Goal: Task Accomplishment & Management: Use online tool/utility

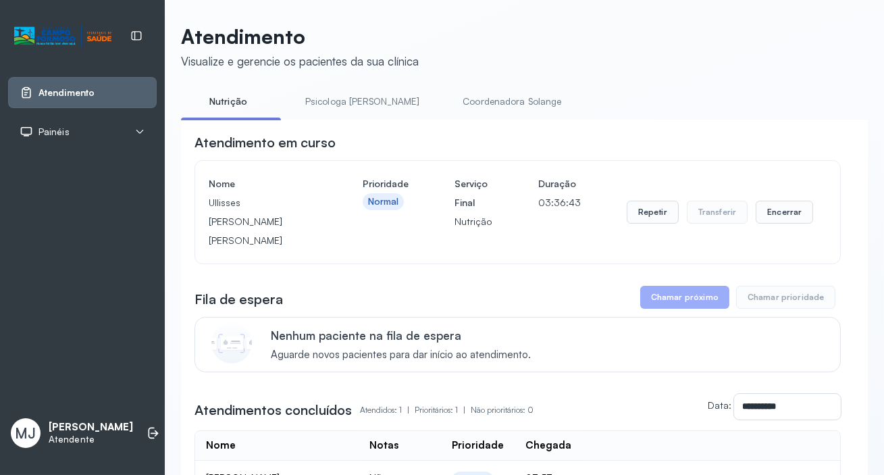
click at [47, 86] on div "Atendimento" at bounding box center [57, 93] width 75 height 14
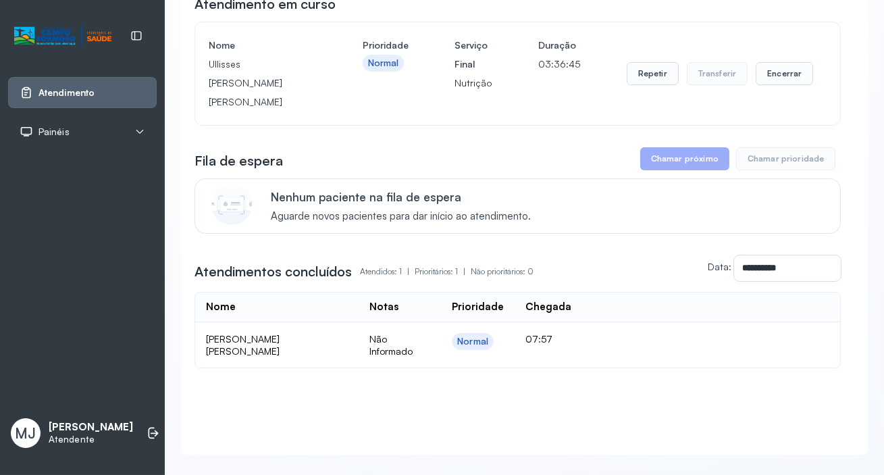
scroll to position [142, 0]
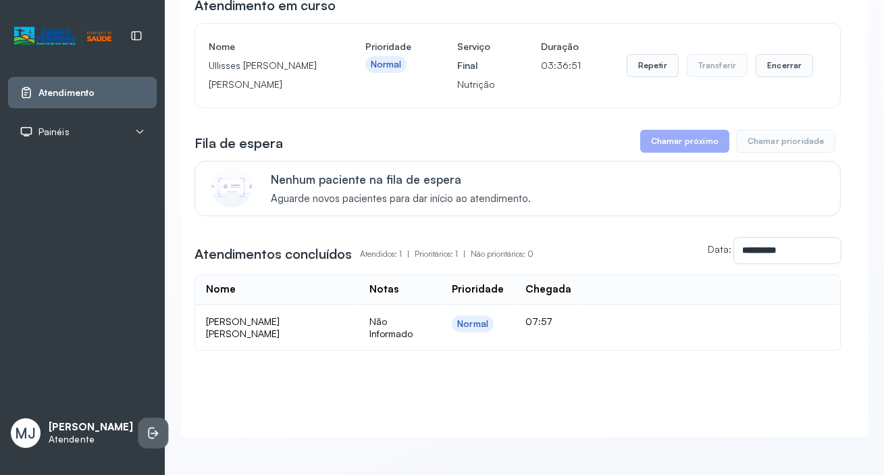
click at [147, 427] on icon at bounding box center [154, 433] width 14 height 14
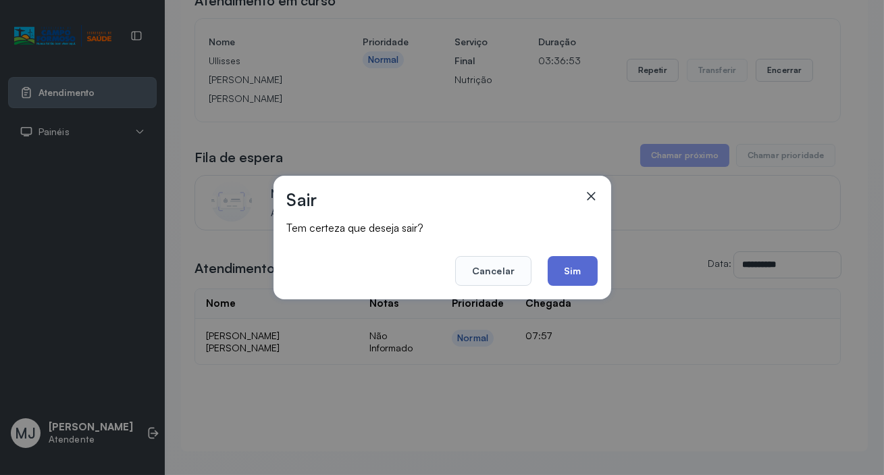
click at [567, 265] on button "Sim" at bounding box center [572, 271] width 49 height 30
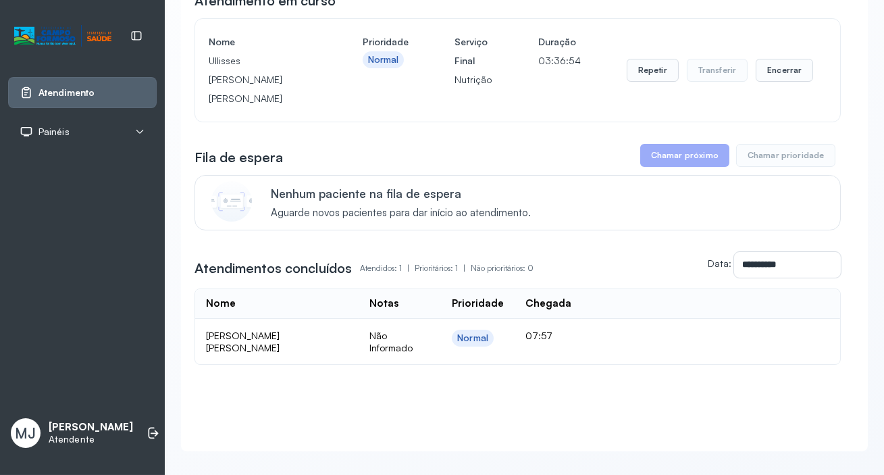
scroll to position [0, 0]
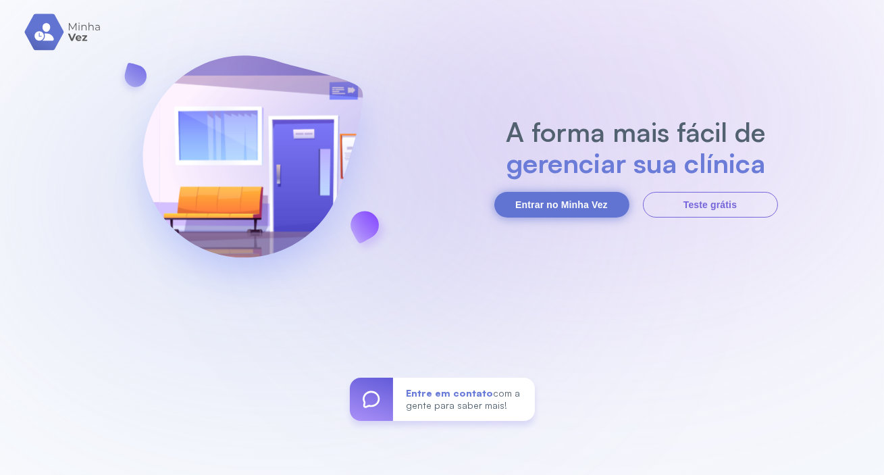
click at [554, 202] on button "Entrar no Minha Vez" at bounding box center [561, 205] width 135 height 26
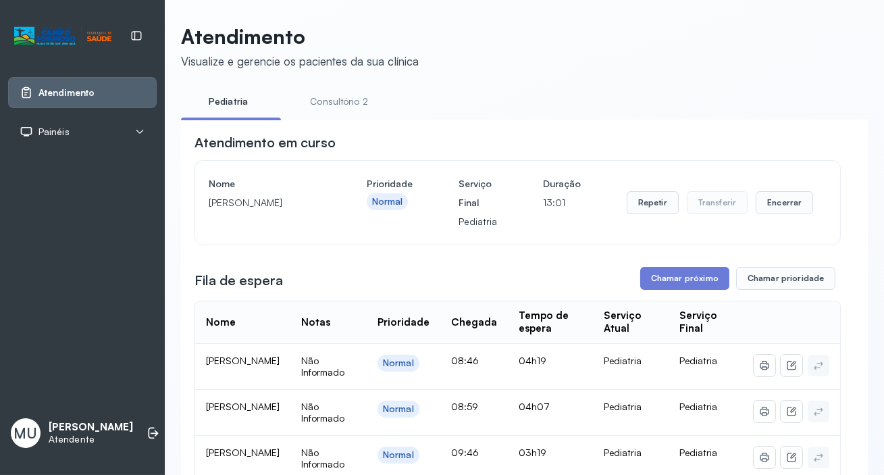
click at [337, 97] on link "Consultório 2" at bounding box center [339, 101] width 95 height 22
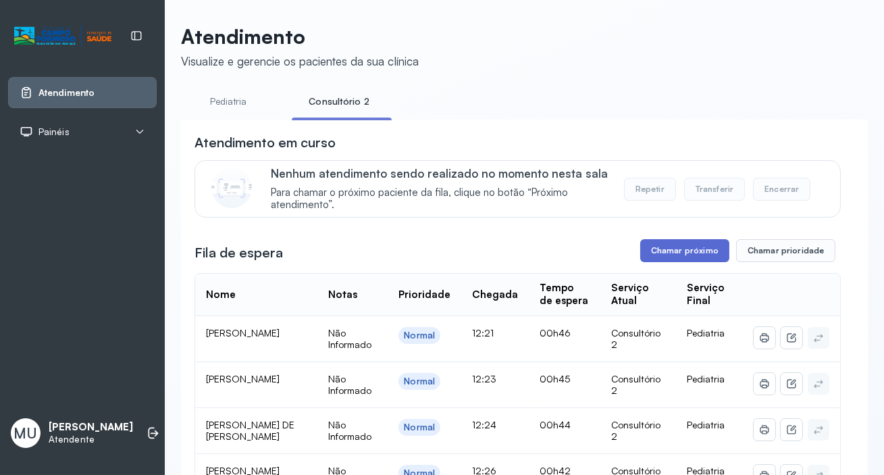
click at [660, 251] on button "Chamar próximo" at bounding box center [684, 250] width 89 height 23
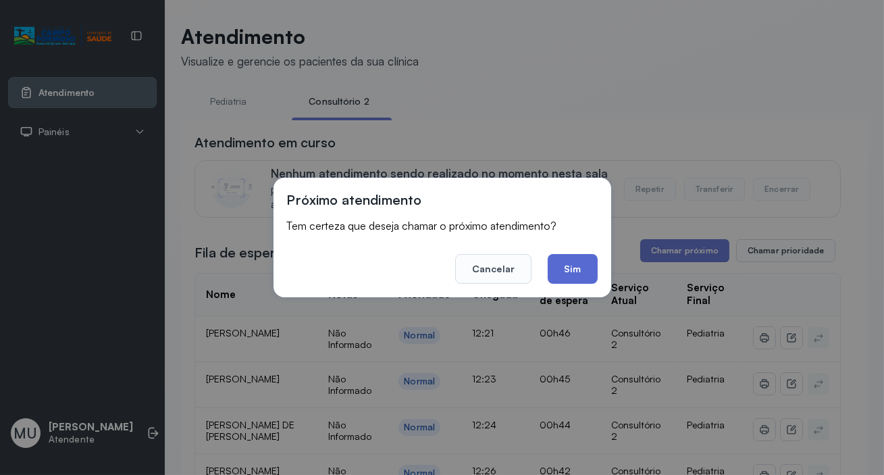
click at [575, 265] on button "Sim" at bounding box center [572, 269] width 49 height 30
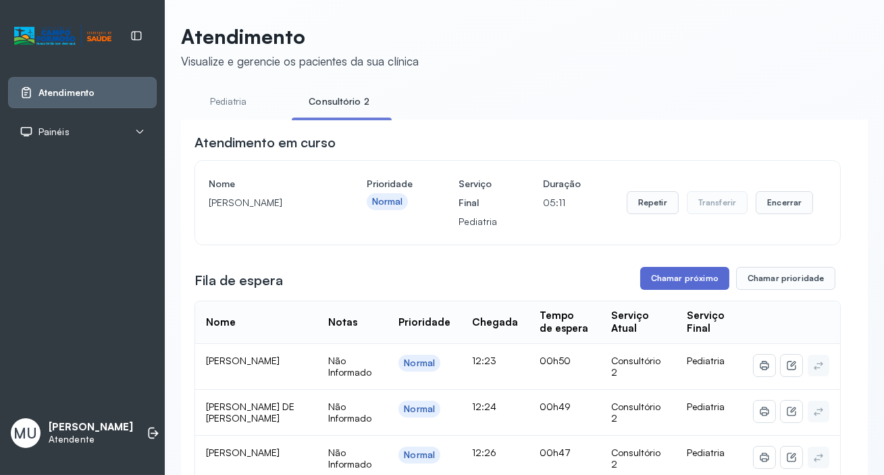
click at [659, 283] on button "Chamar próximo" at bounding box center [684, 278] width 89 height 23
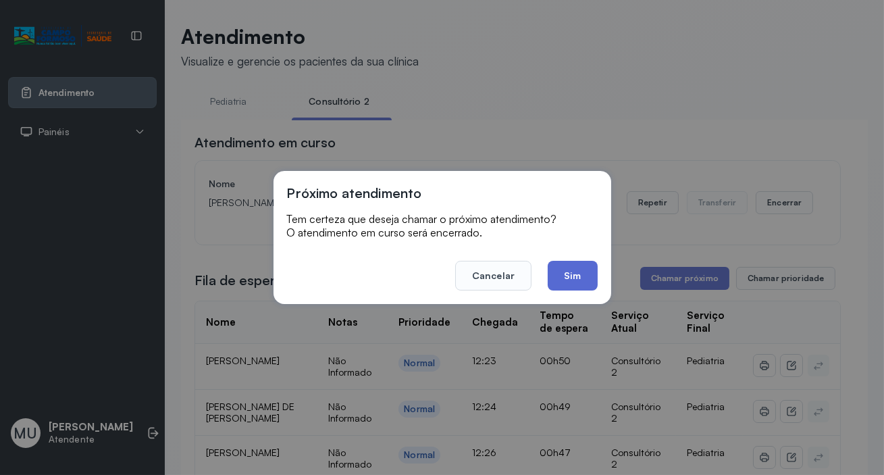
click at [564, 276] on button "Sim" at bounding box center [572, 276] width 49 height 30
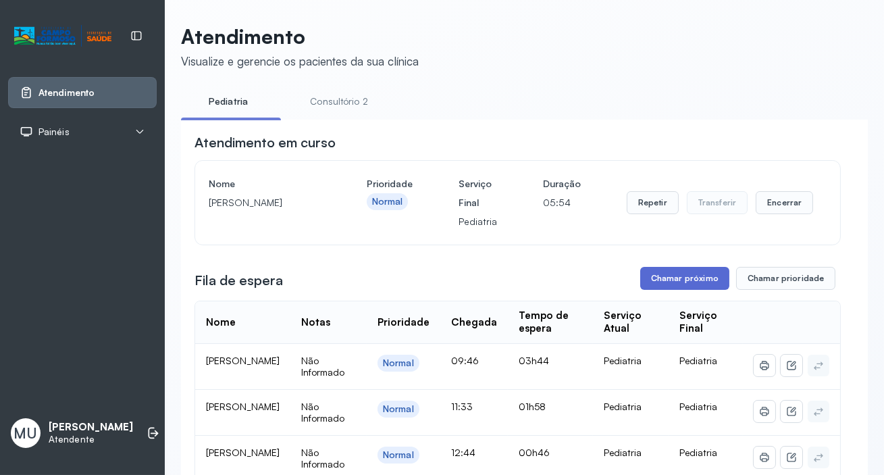
click at [673, 276] on button "Chamar próximo" at bounding box center [684, 278] width 89 height 23
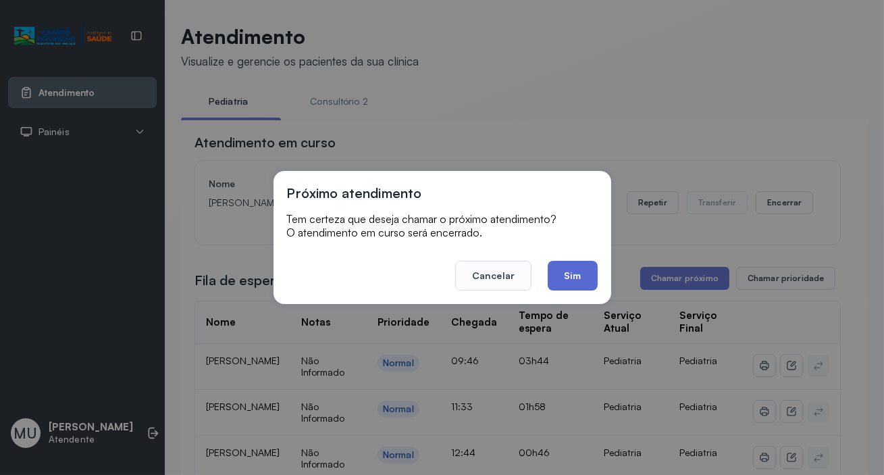
click at [571, 269] on button "Sim" at bounding box center [572, 276] width 49 height 30
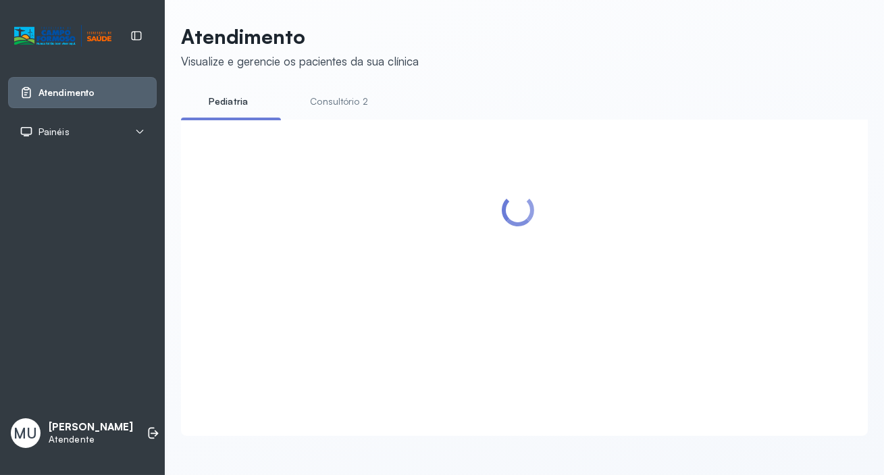
click at [356, 101] on link "Consultório 2" at bounding box center [339, 101] width 95 height 22
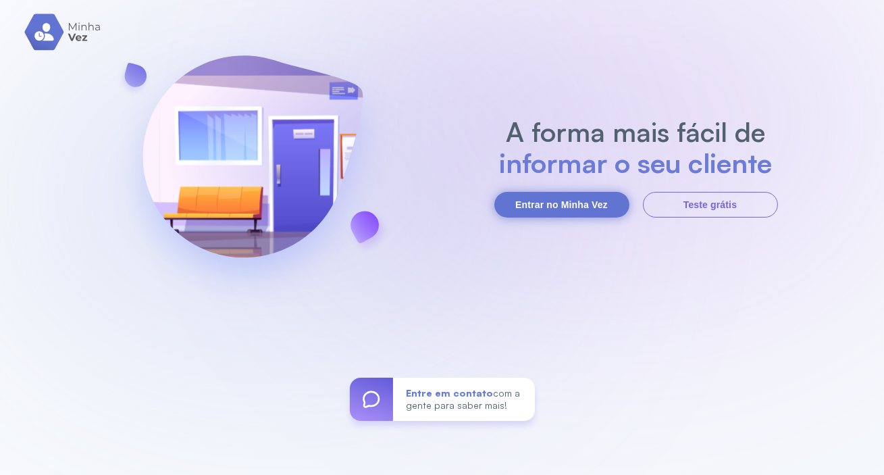
click at [543, 203] on button "Entrar no Minha Vez" at bounding box center [561, 205] width 135 height 26
click at [535, 196] on button "Entrar no Minha Vez" at bounding box center [561, 205] width 135 height 26
click at [538, 203] on button "Entrar no Minha Vez" at bounding box center [561, 205] width 135 height 26
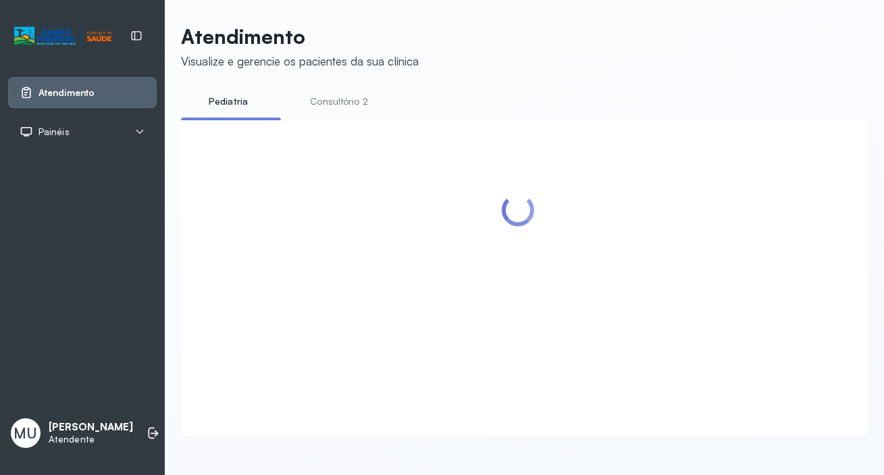
click at [336, 99] on link "Consultório 2" at bounding box center [339, 101] width 95 height 22
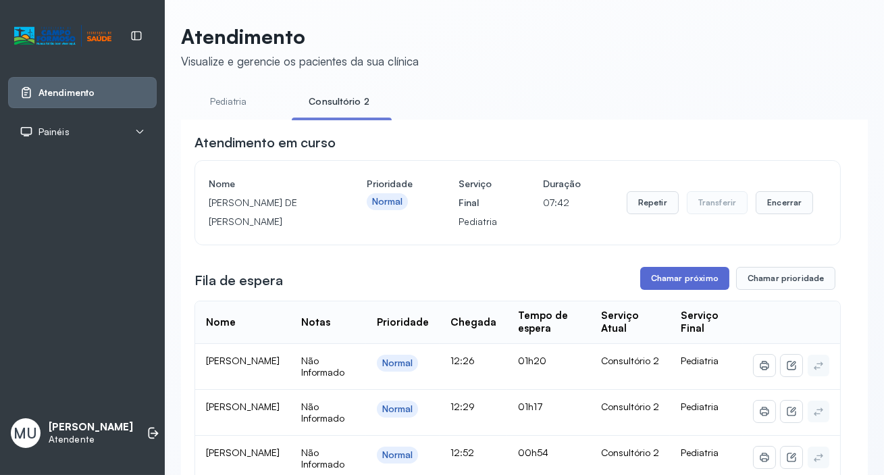
click at [673, 282] on button "Chamar próximo" at bounding box center [684, 278] width 89 height 23
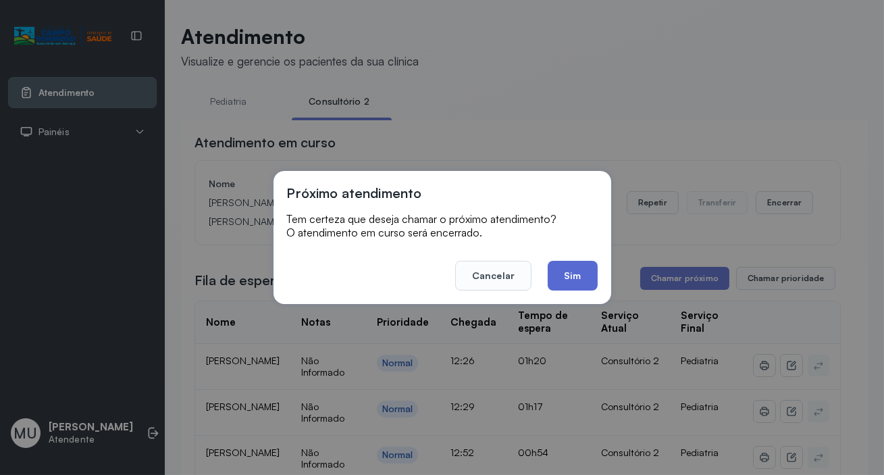
click at [570, 278] on button "Sim" at bounding box center [572, 276] width 49 height 30
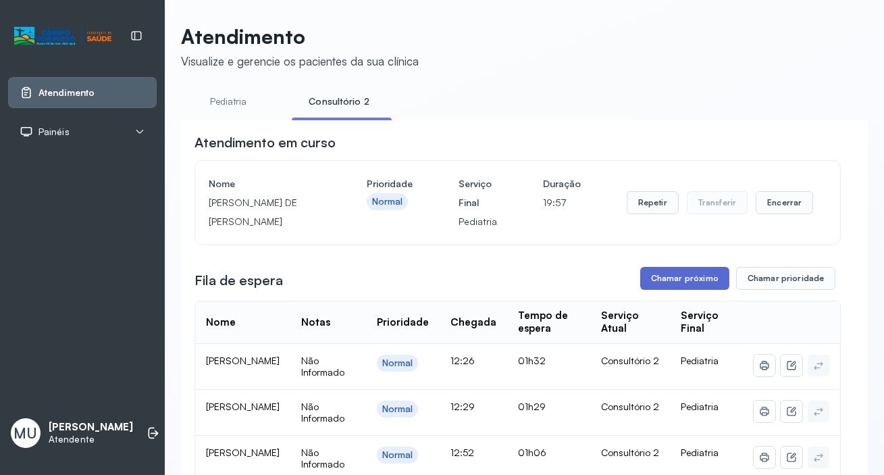
click at [677, 275] on button "Chamar próximo" at bounding box center [684, 278] width 89 height 23
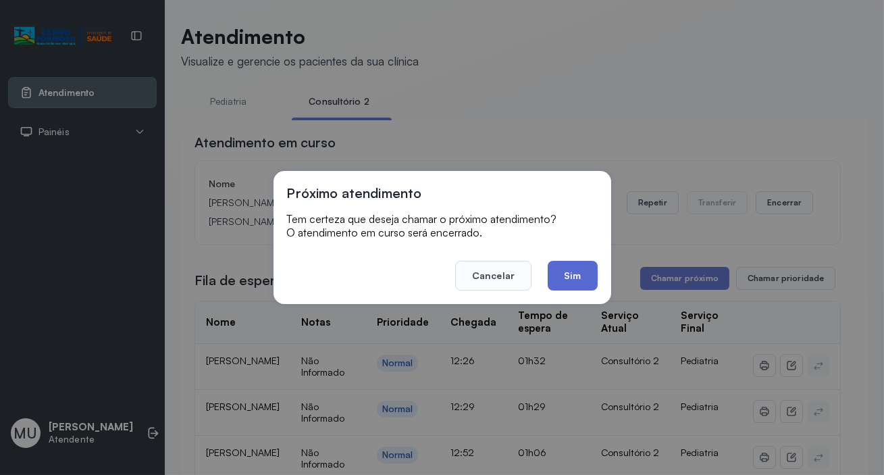
drag, startPoint x: 567, startPoint y: 272, endPoint x: 567, endPoint y: 263, distance: 9.5
click at [567, 270] on button "Sim" at bounding box center [572, 276] width 49 height 30
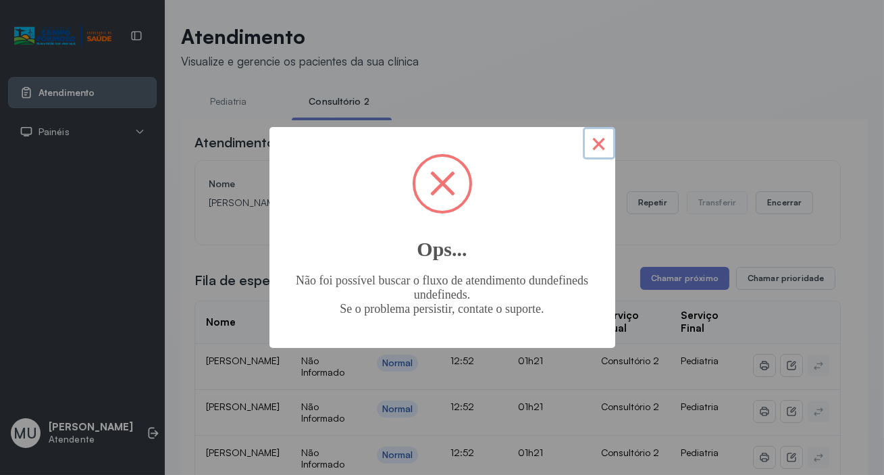
click at [587, 140] on button "×" at bounding box center [599, 143] width 32 height 32
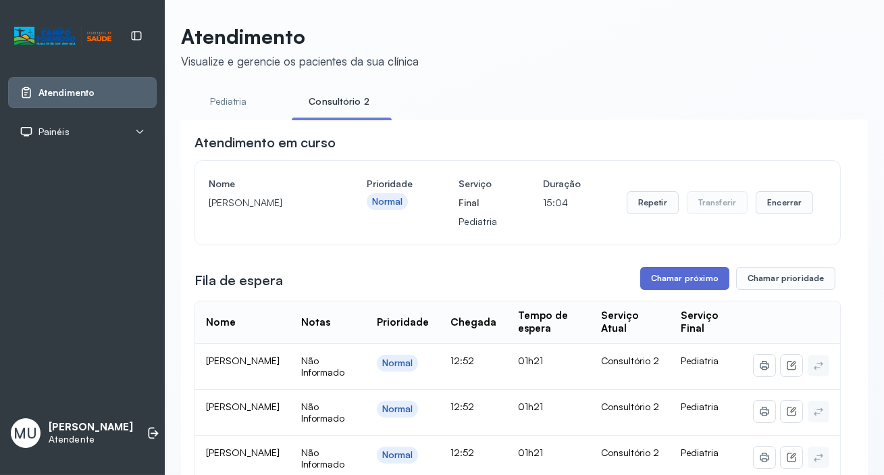
click at [675, 277] on button "Chamar próximo" at bounding box center [684, 278] width 89 height 23
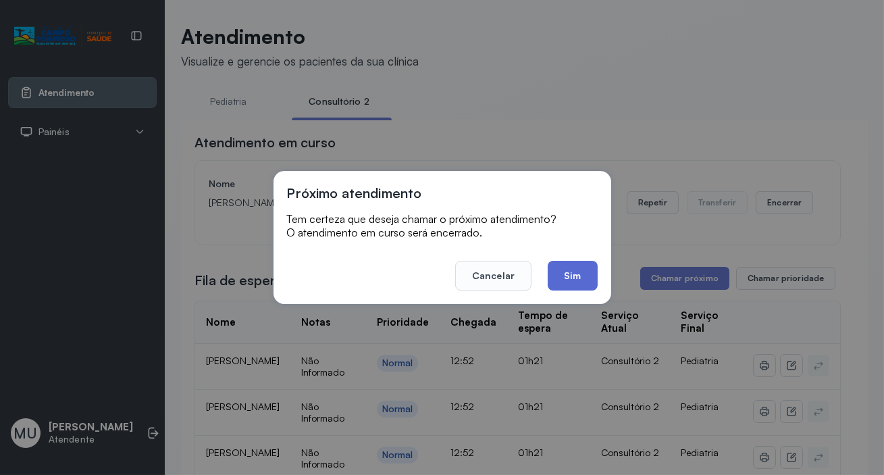
click at [585, 270] on button "Sim" at bounding box center [572, 276] width 49 height 30
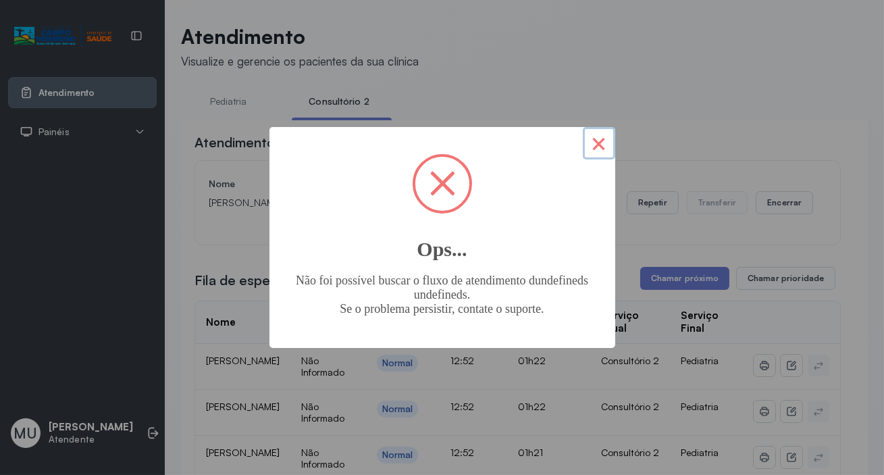
click at [599, 134] on button "×" at bounding box center [599, 143] width 32 height 32
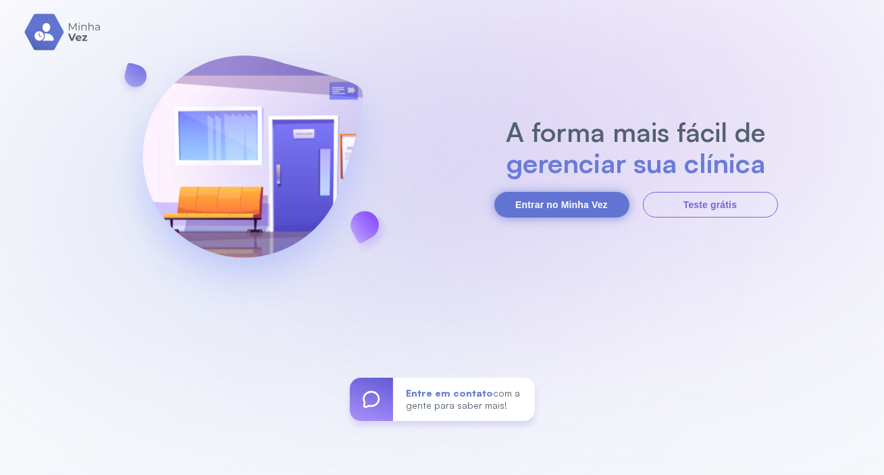
click at [552, 196] on button "Entrar no Minha Vez" at bounding box center [561, 205] width 135 height 26
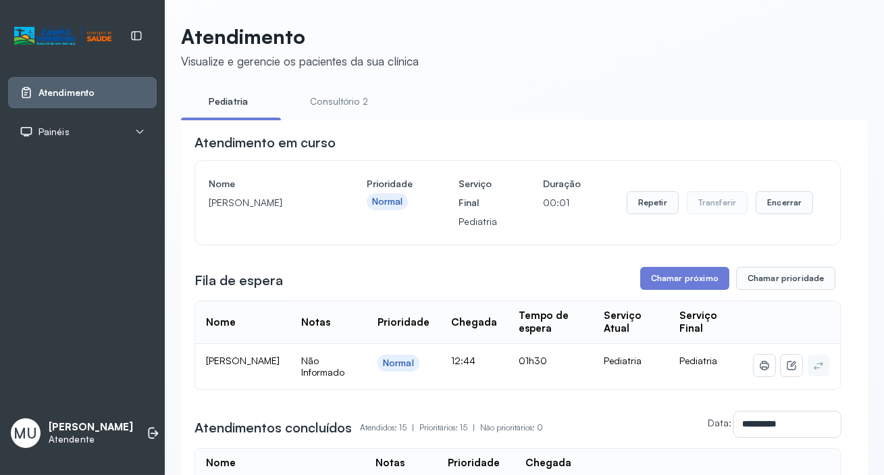
click at [350, 95] on link "Consultório 2" at bounding box center [339, 101] width 95 height 22
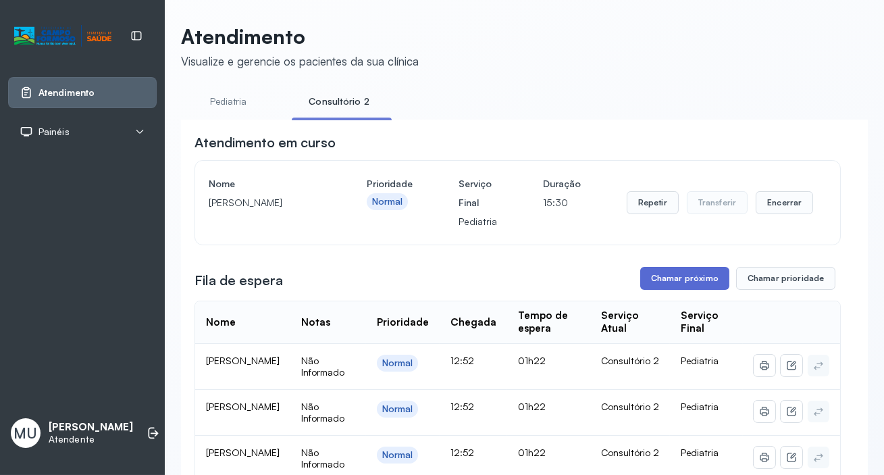
click at [662, 284] on button "Chamar próximo" at bounding box center [684, 278] width 89 height 23
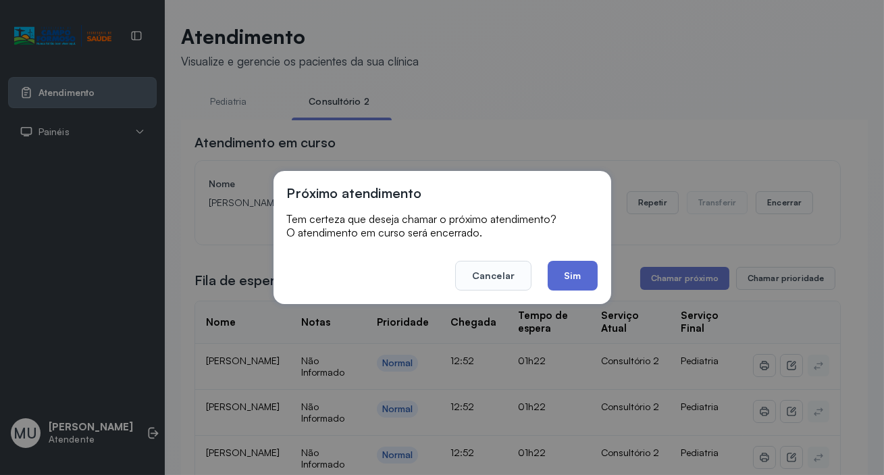
click at [568, 273] on button "Sim" at bounding box center [572, 276] width 49 height 30
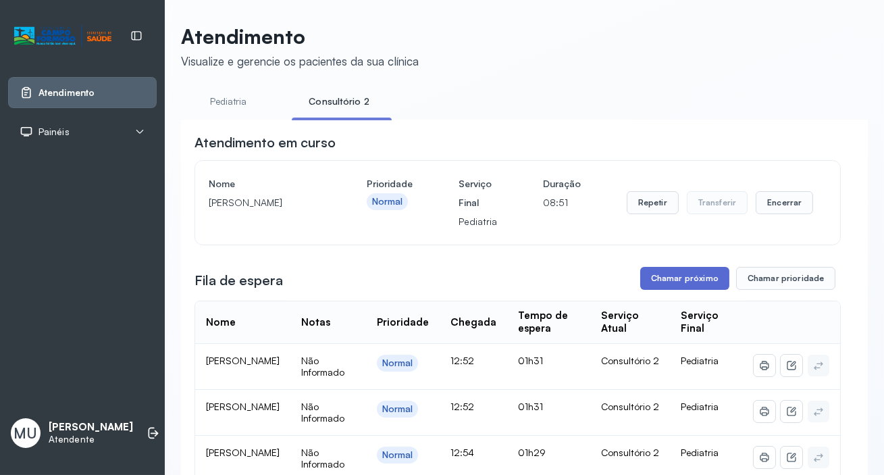
click at [662, 281] on button "Chamar próximo" at bounding box center [684, 278] width 89 height 23
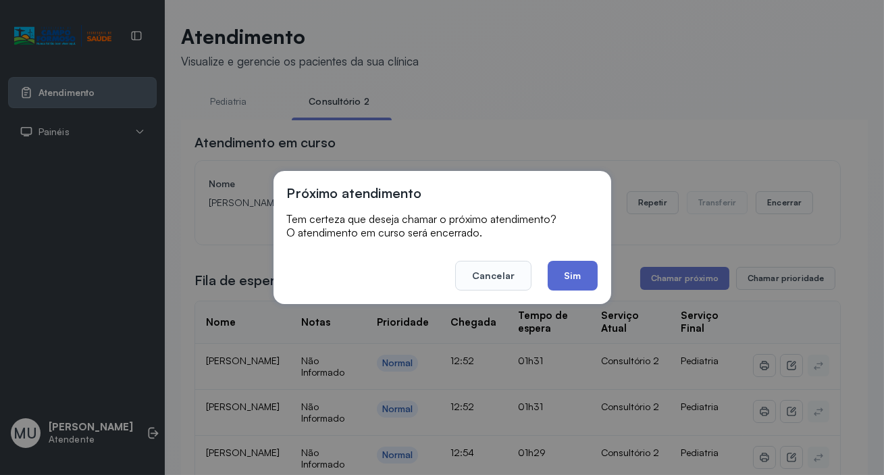
click at [569, 273] on button "Sim" at bounding box center [572, 276] width 49 height 30
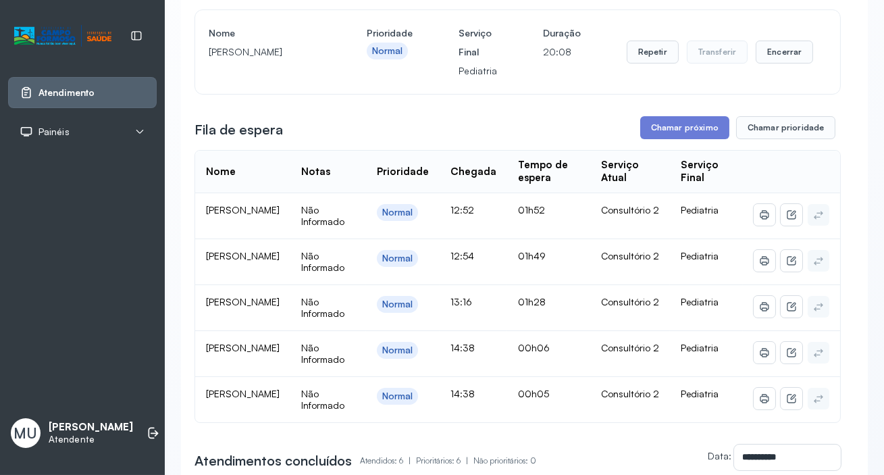
scroll to position [122, 0]
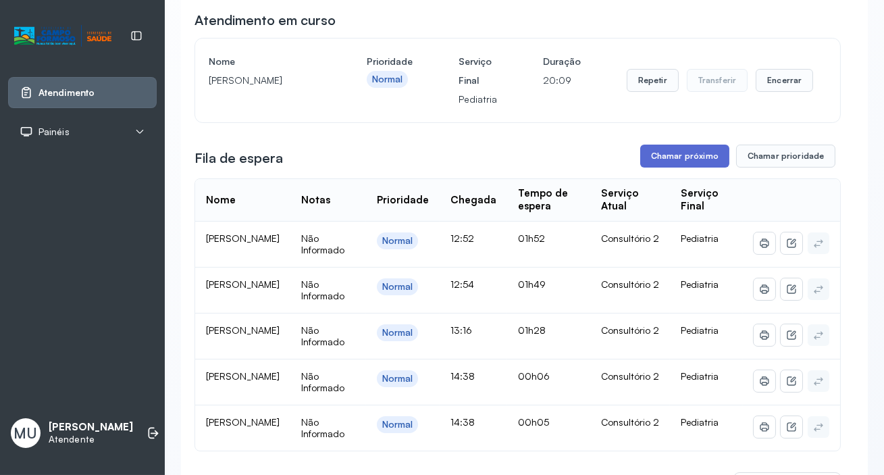
click at [677, 153] on button "Chamar próximo" at bounding box center [684, 155] width 89 height 23
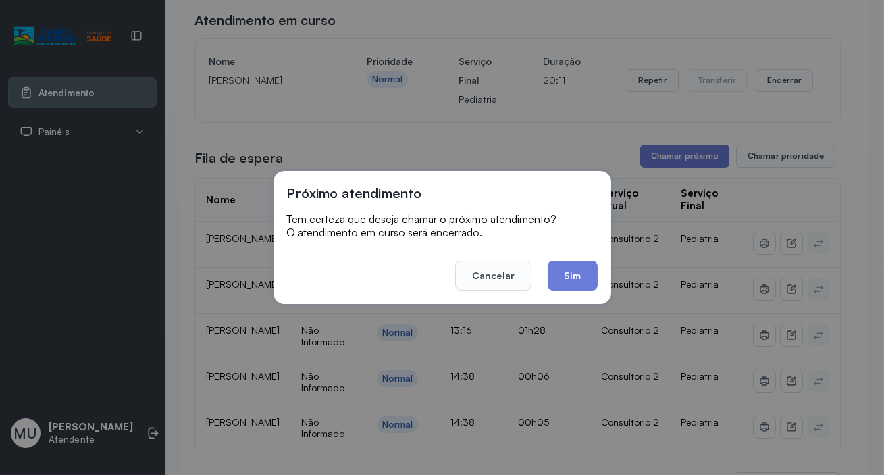
click at [572, 274] on button "Sim" at bounding box center [572, 276] width 49 height 30
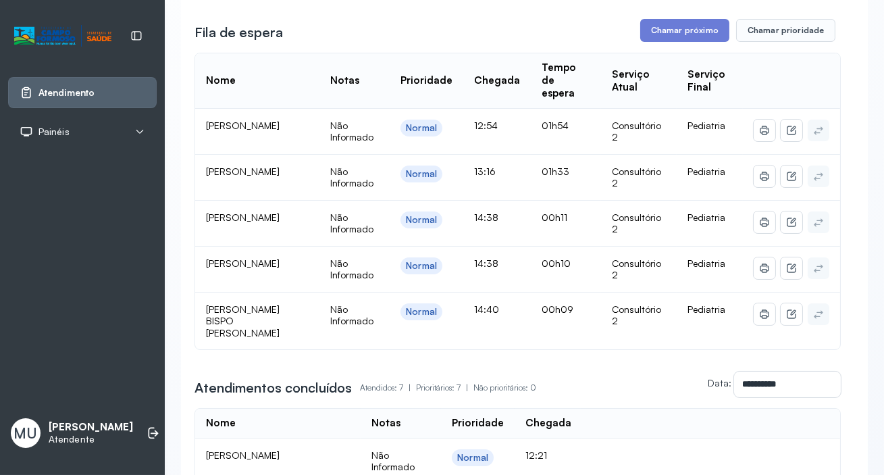
scroll to position [184, 0]
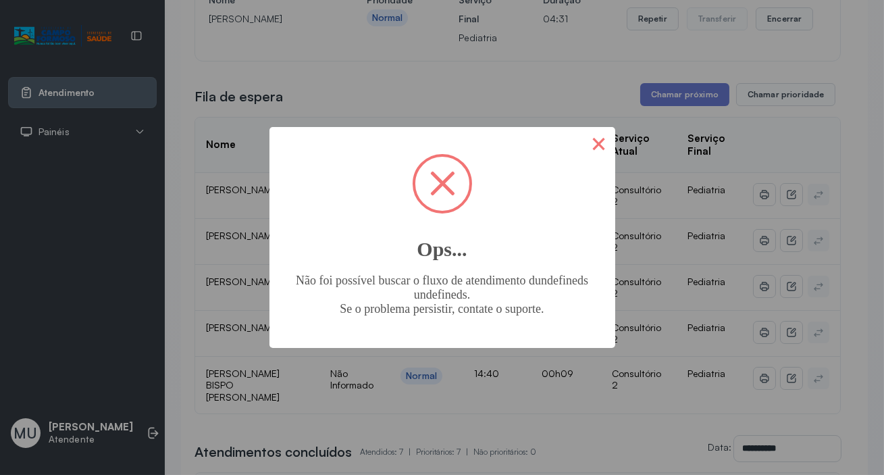
click at [602, 134] on button "×" at bounding box center [599, 143] width 32 height 32
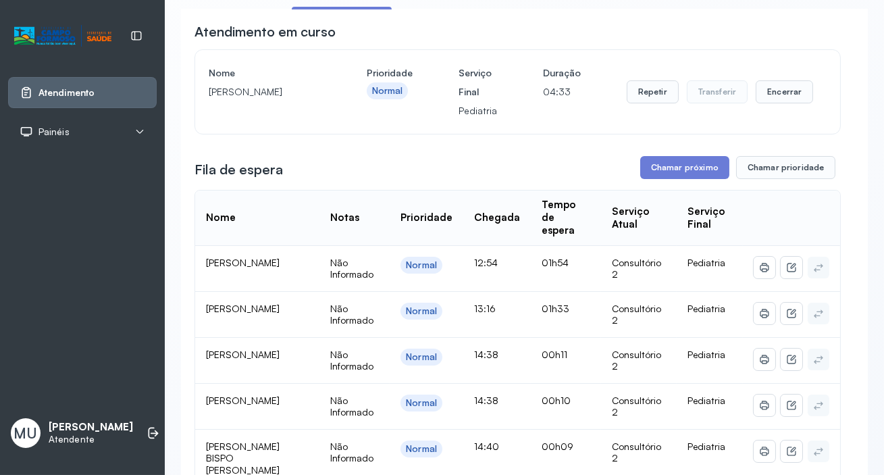
scroll to position [122, 0]
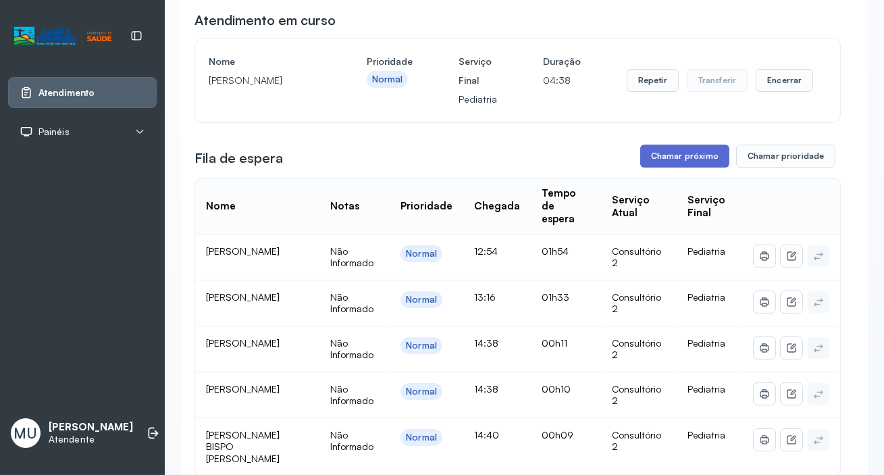
click at [679, 154] on button "Chamar próximo" at bounding box center [684, 155] width 89 height 23
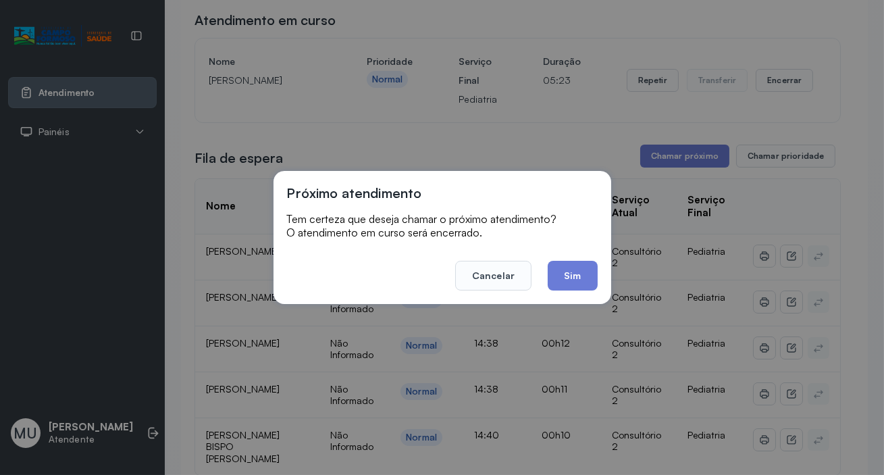
click at [494, 270] on button "Cancelar" at bounding box center [493, 276] width 76 height 30
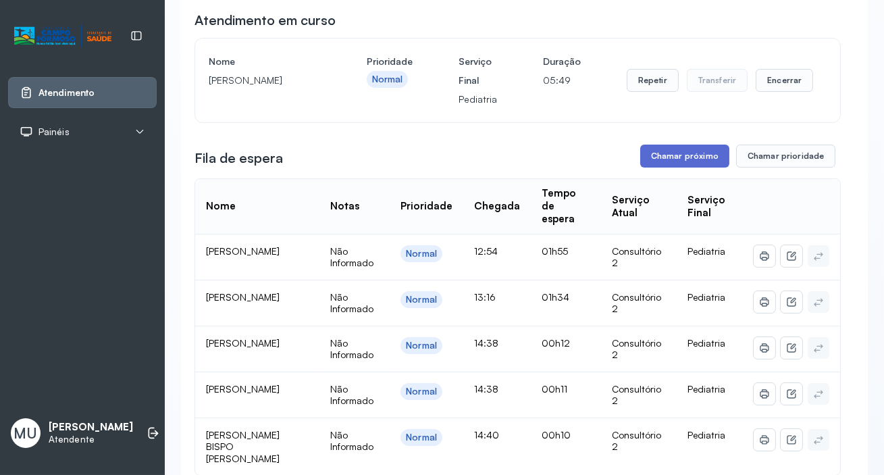
click at [668, 153] on button "Chamar próximo" at bounding box center [684, 155] width 89 height 23
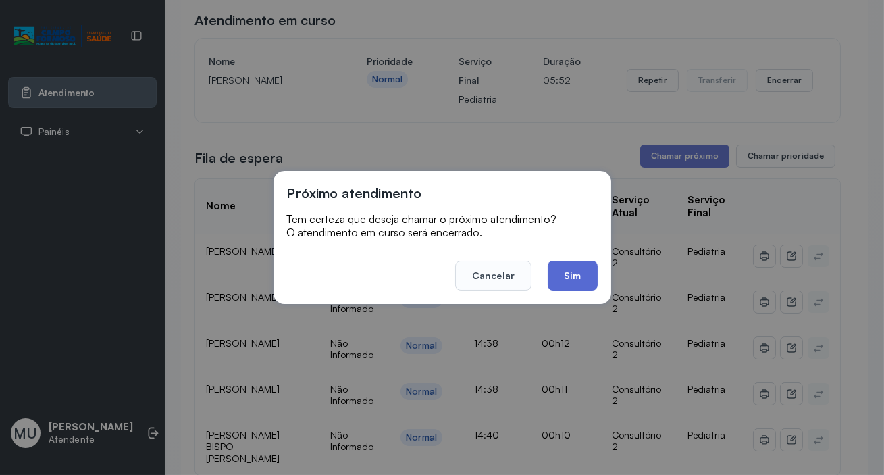
click at [577, 276] on button "Sim" at bounding box center [572, 276] width 49 height 30
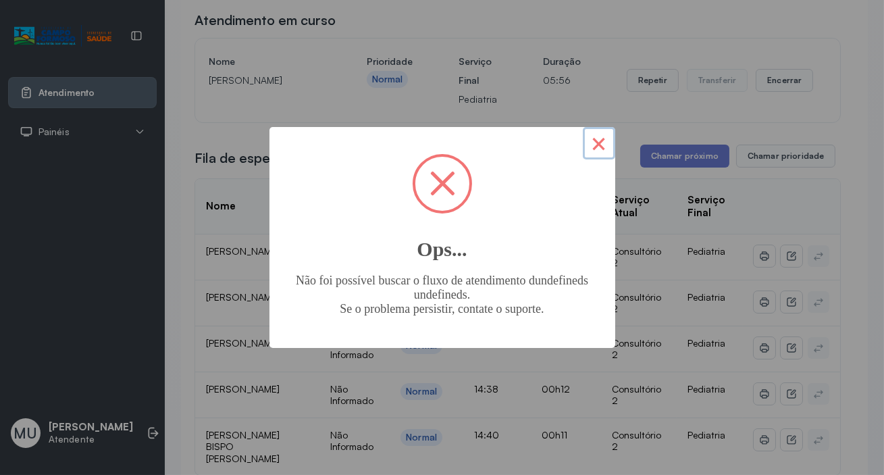
click at [593, 141] on button "×" at bounding box center [599, 143] width 32 height 32
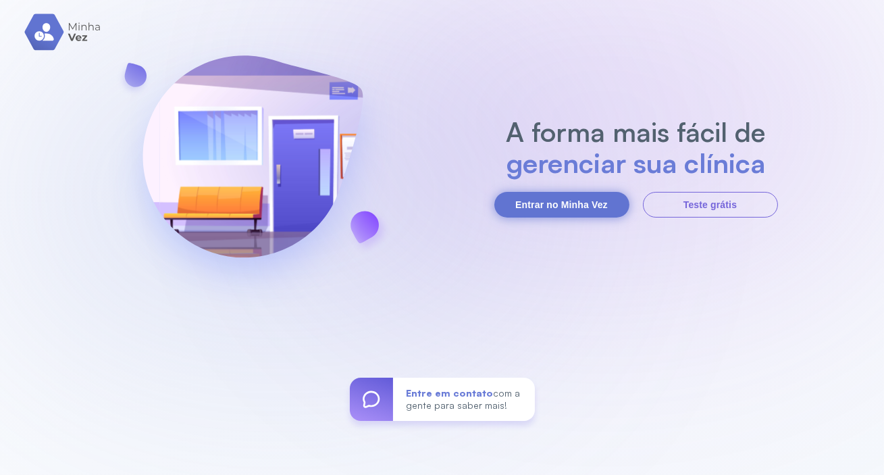
click at [530, 205] on button "Entrar no Minha Vez" at bounding box center [561, 205] width 135 height 26
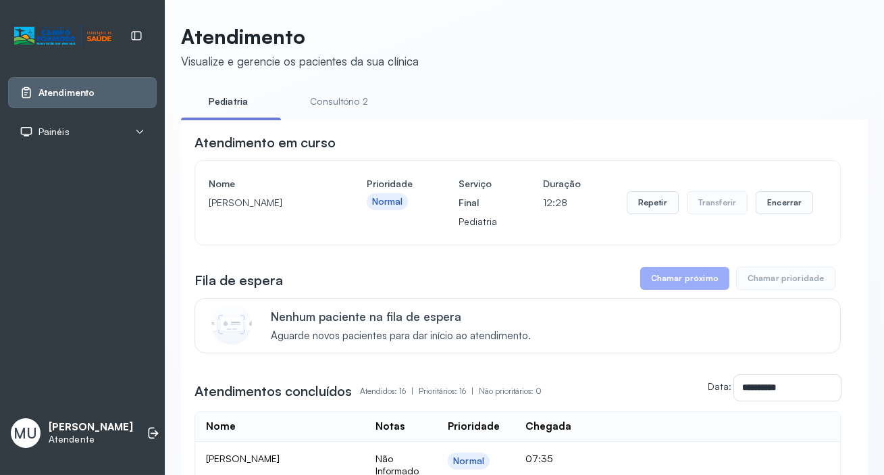
click at [332, 97] on link "Consultório 2" at bounding box center [339, 101] width 95 height 22
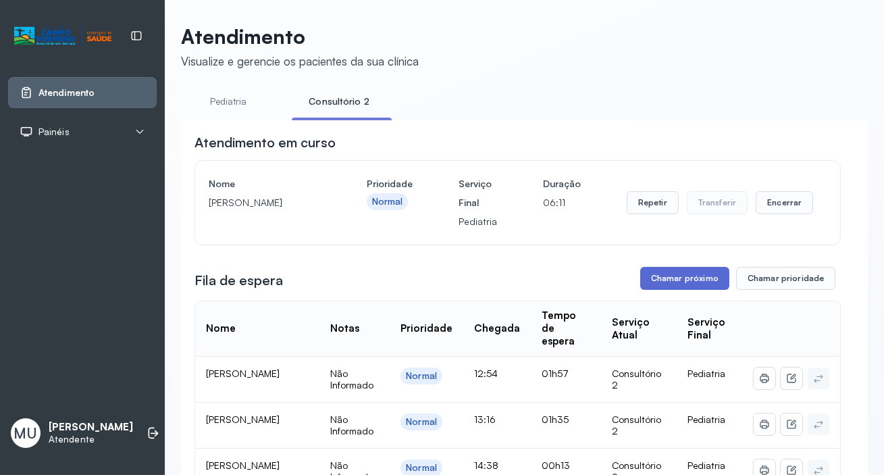
click at [677, 279] on button "Chamar próximo" at bounding box center [684, 278] width 89 height 23
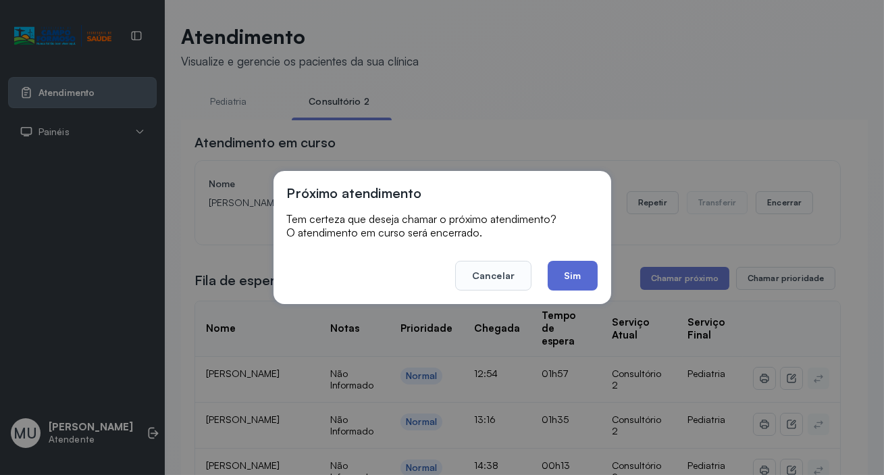
click at [567, 275] on button "Sim" at bounding box center [572, 276] width 49 height 30
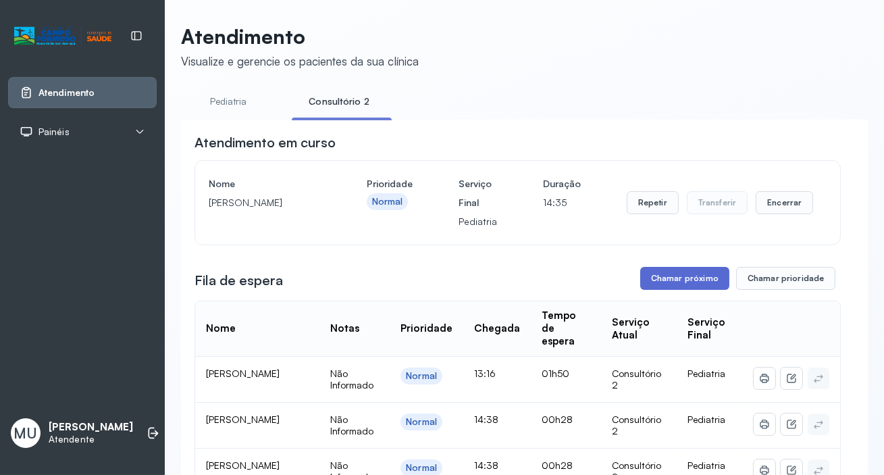
click at [689, 282] on button "Chamar próximo" at bounding box center [684, 278] width 89 height 23
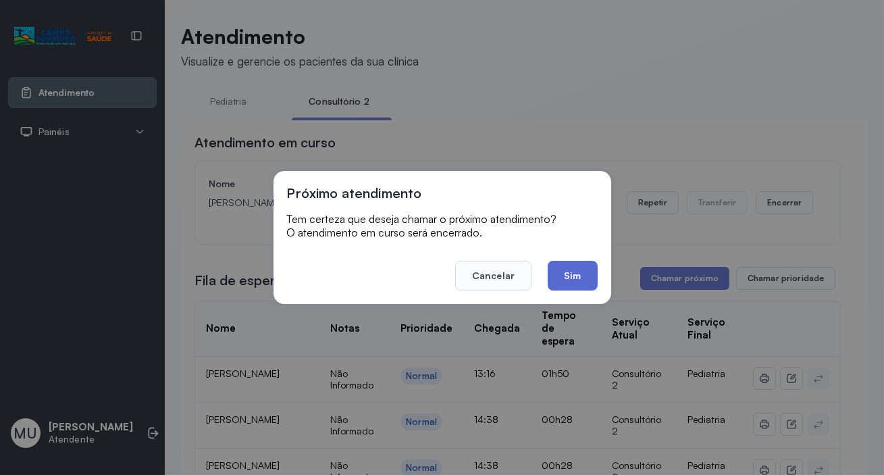
click at [570, 281] on button "Sim" at bounding box center [572, 276] width 49 height 30
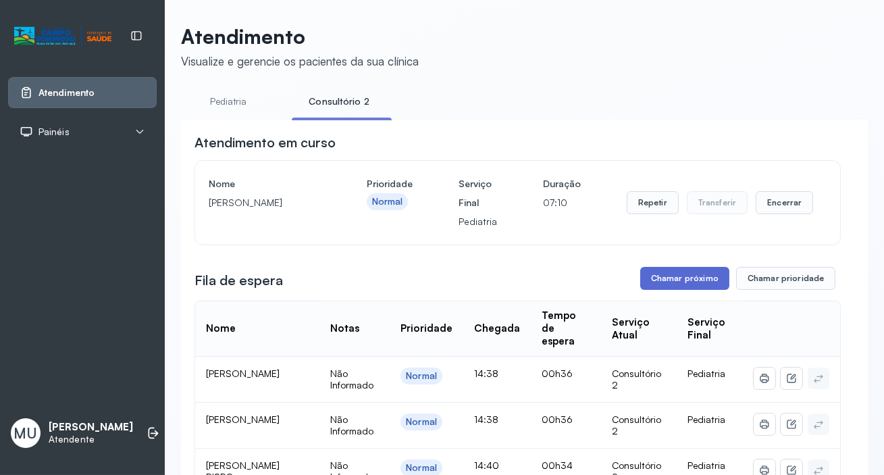
click at [673, 278] on button "Chamar próximo" at bounding box center [684, 278] width 89 height 23
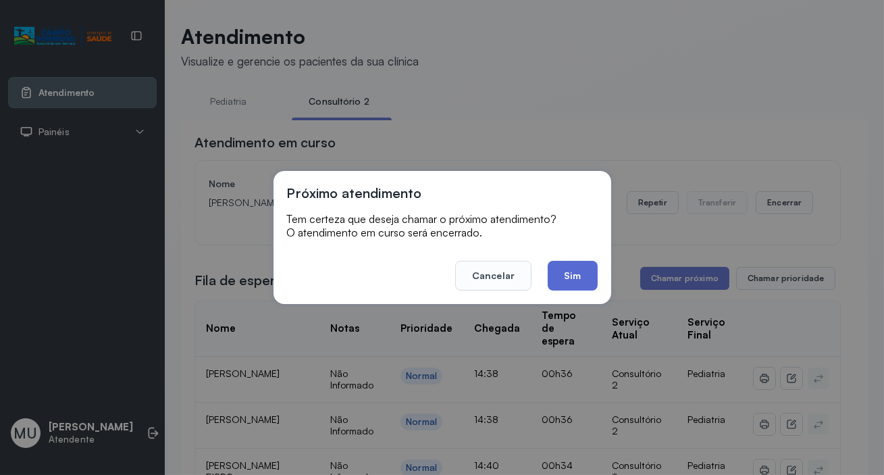
click at [572, 271] on button "Sim" at bounding box center [572, 276] width 49 height 30
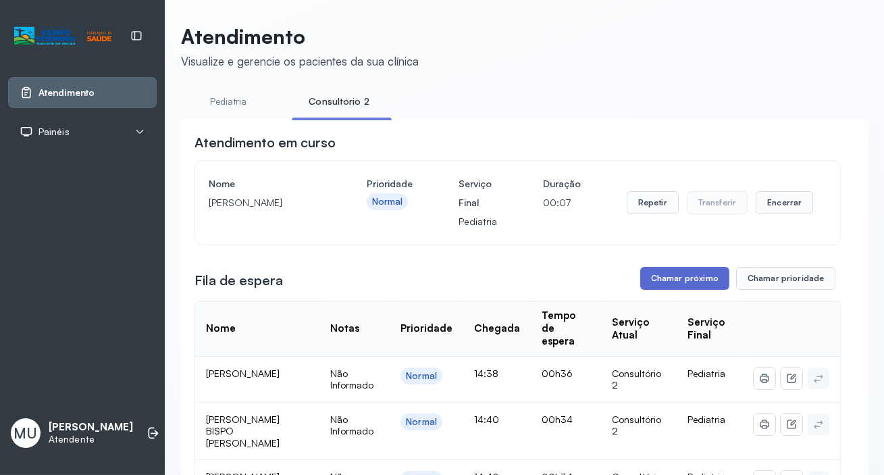
click at [673, 280] on button "Chamar próximo" at bounding box center [684, 278] width 89 height 23
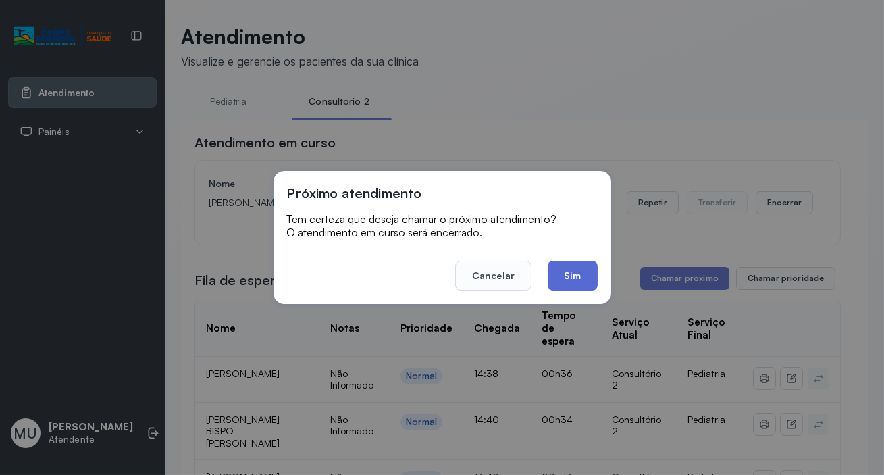
click at [567, 272] on button "Sim" at bounding box center [572, 276] width 49 height 30
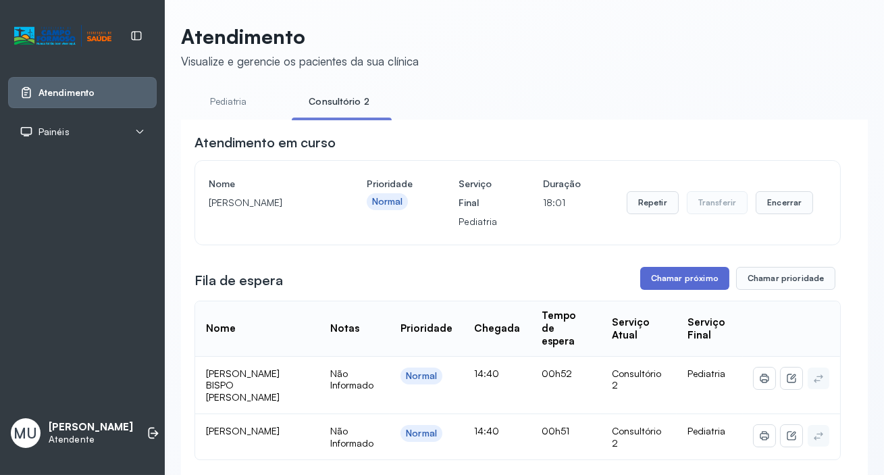
click at [666, 280] on button "Chamar próximo" at bounding box center [684, 278] width 89 height 23
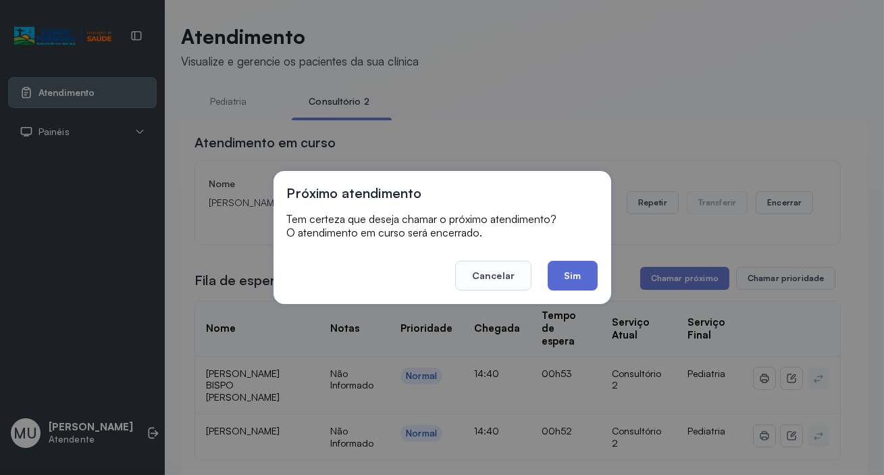
click at [571, 265] on button "Sim" at bounding box center [572, 276] width 49 height 30
